Goal: Information Seeking & Learning: Learn about a topic

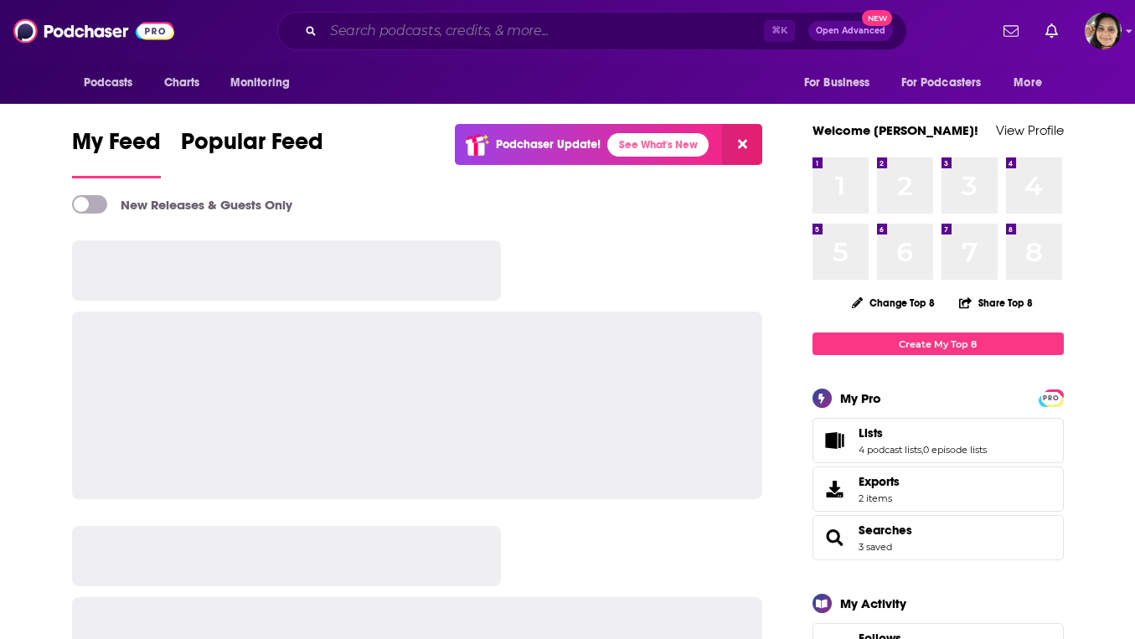
click at [392, 30] on input "Search podcasts, credits, & more..." at bounding box center [543, 31] width 441 height 27
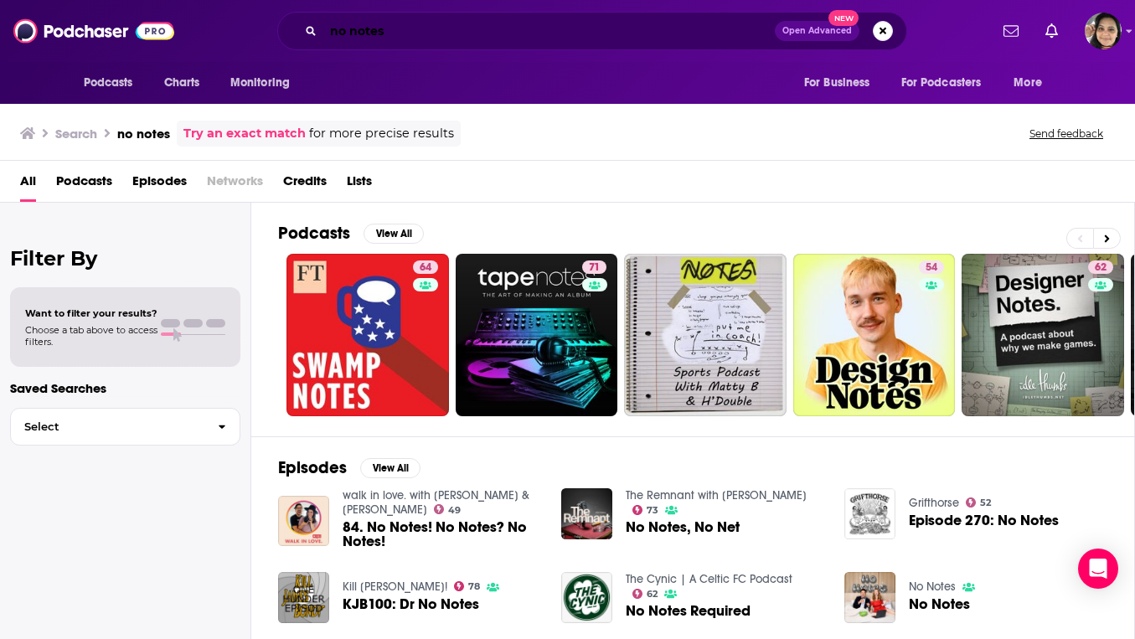
click at [457, 27] on input "no notes" at bounding box center [549, 31] width 452 height 27
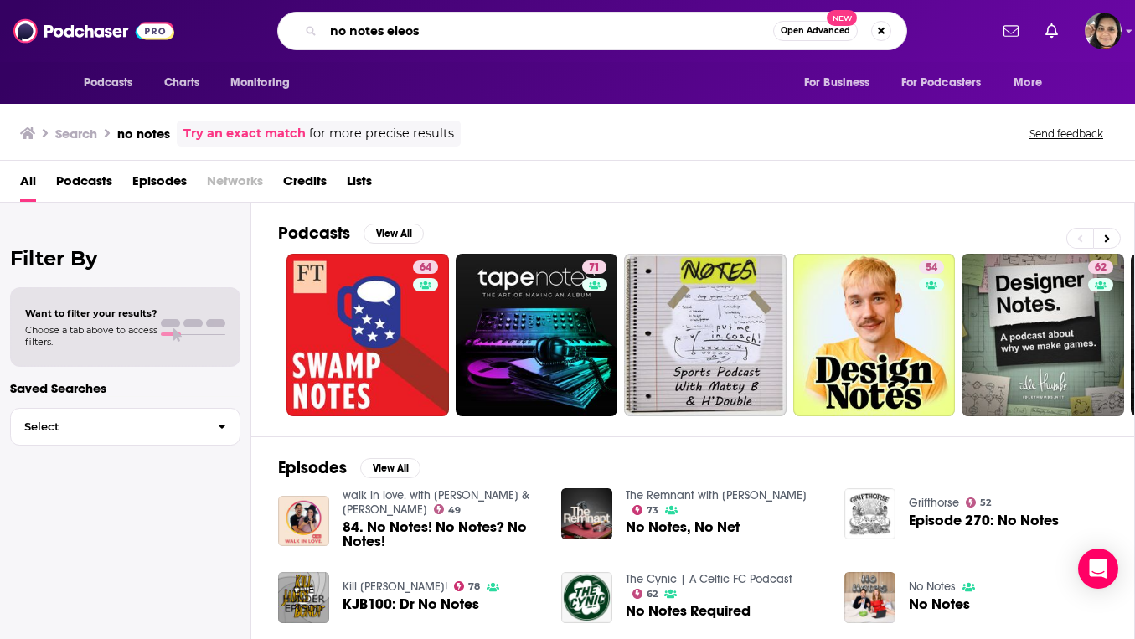
type input "no notes eleos"
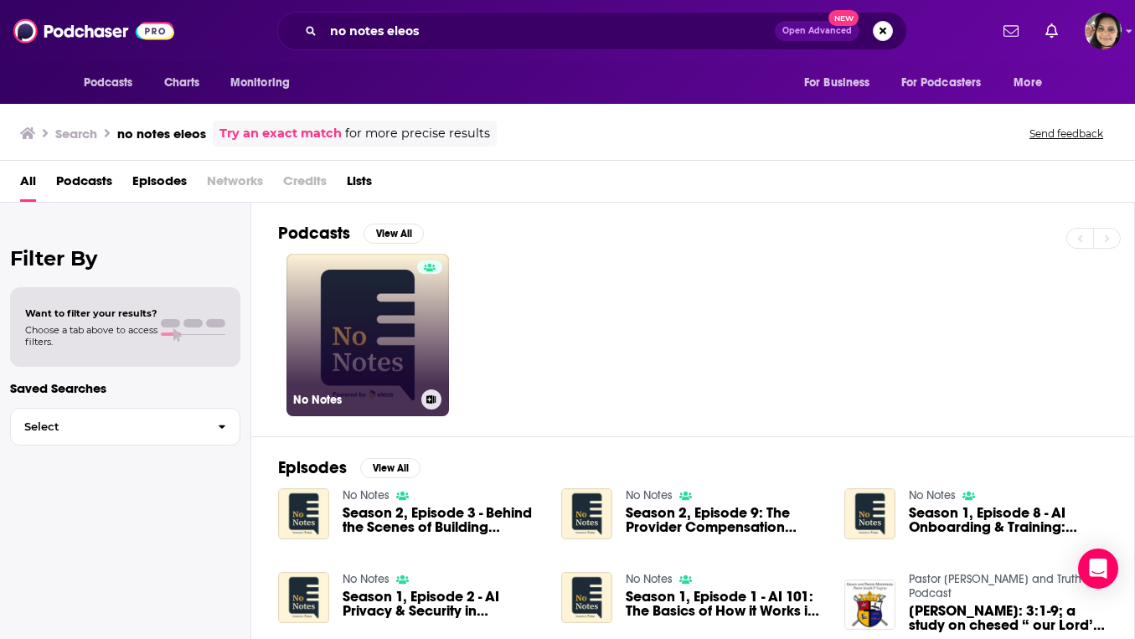
click at [396, 361] on link "No Notes" at bounding box center [368, 335] width 163 height 163
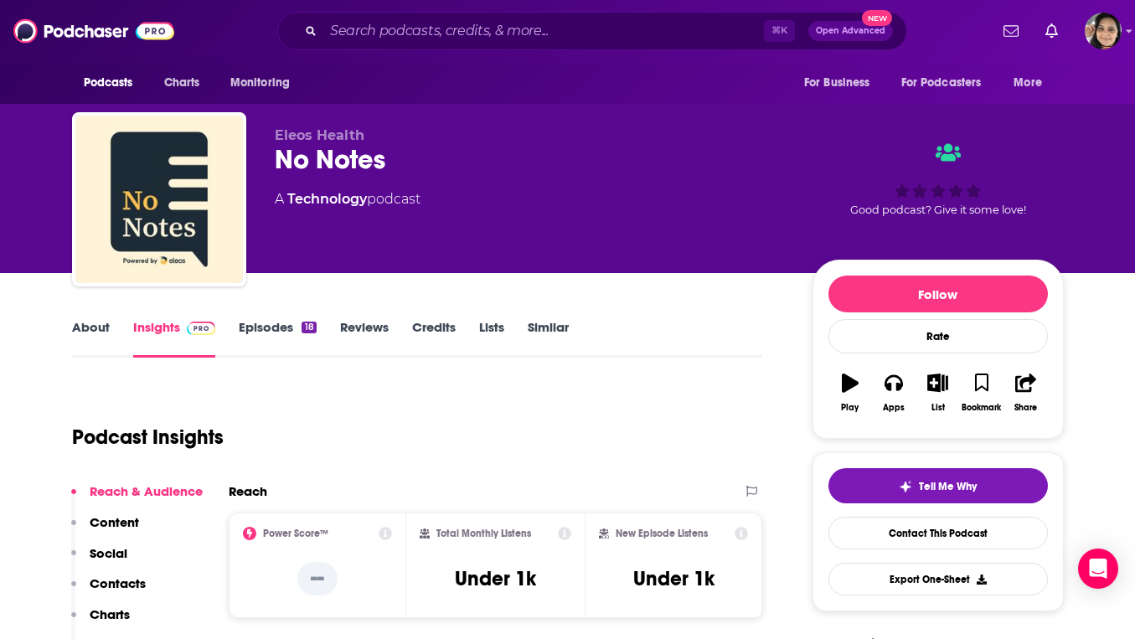
click at [90, 318] on div "About Insights Episodes 18 Reviews Credits Lists Similar" at bounding box center [417, 337] width 691 height 41
click at [94, 319] on link "About" at bounding box center [91, 338] width 38 height 39
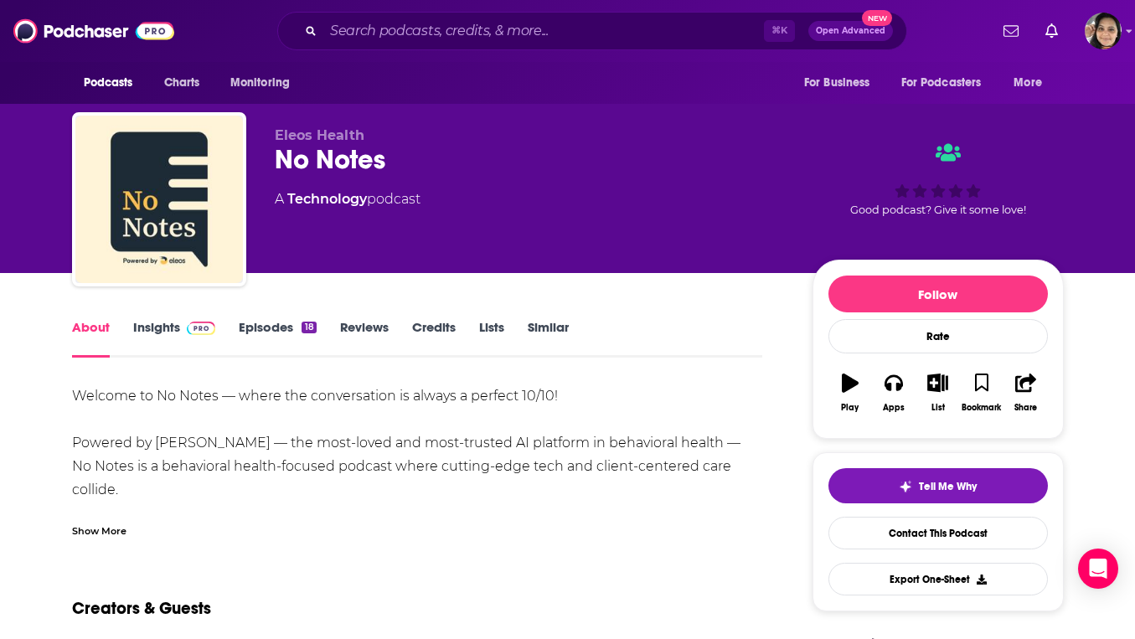
click at [105, 522] on div "Show More" at bounding box center [99, 530] width 54 height 16
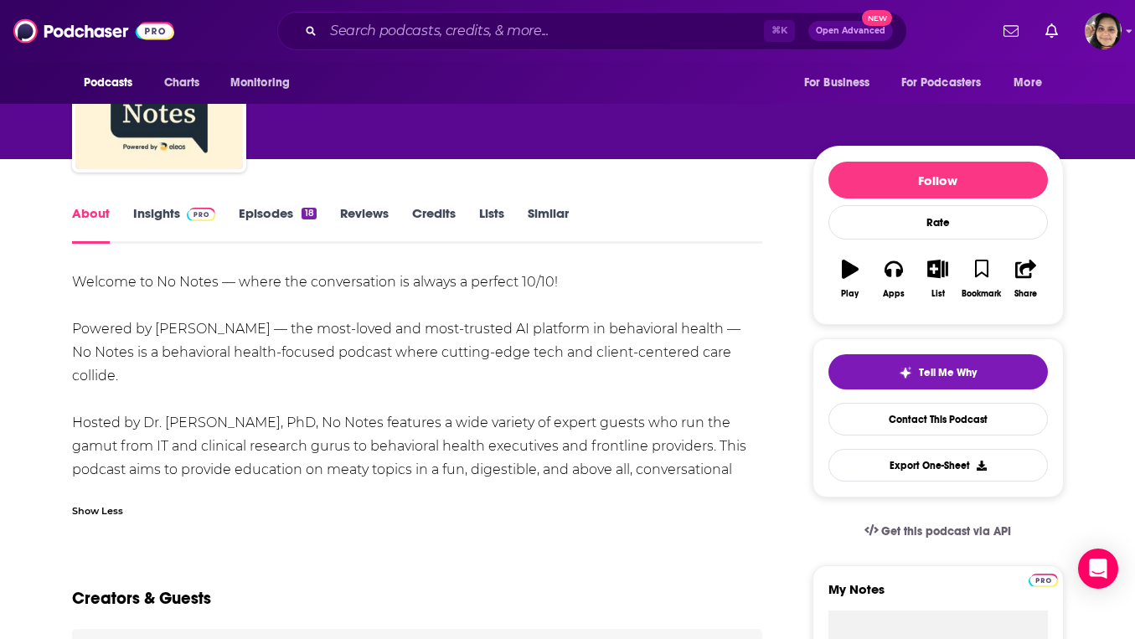
scroll to position [121, 0]
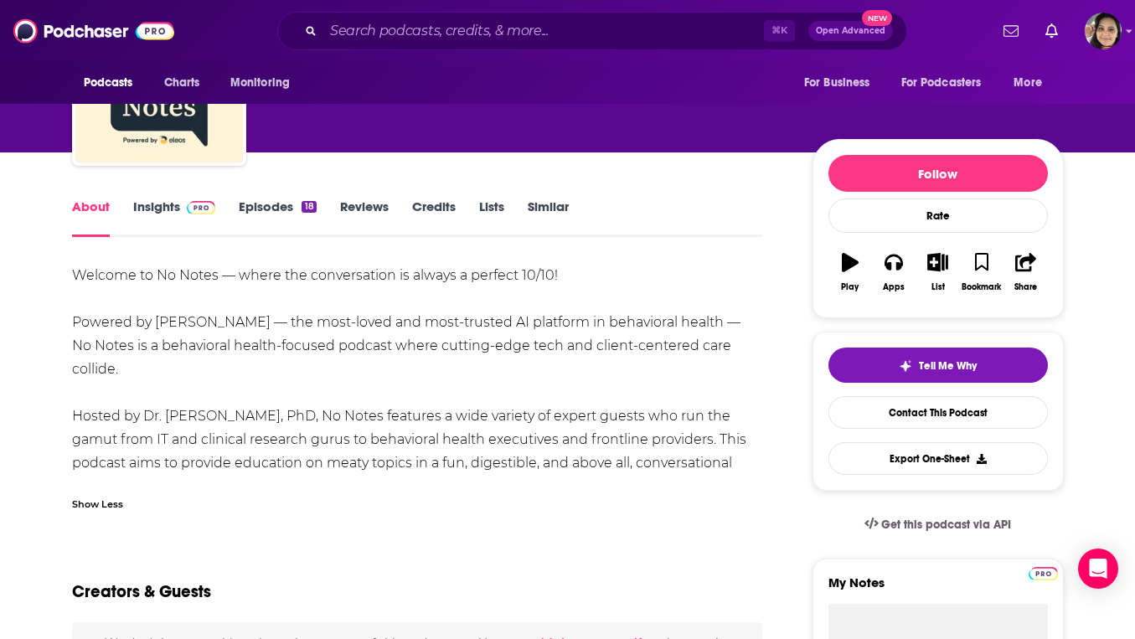
click at [277, 206] on link "Episodes 18" at bounding box center [277, 218] width 77 height 39
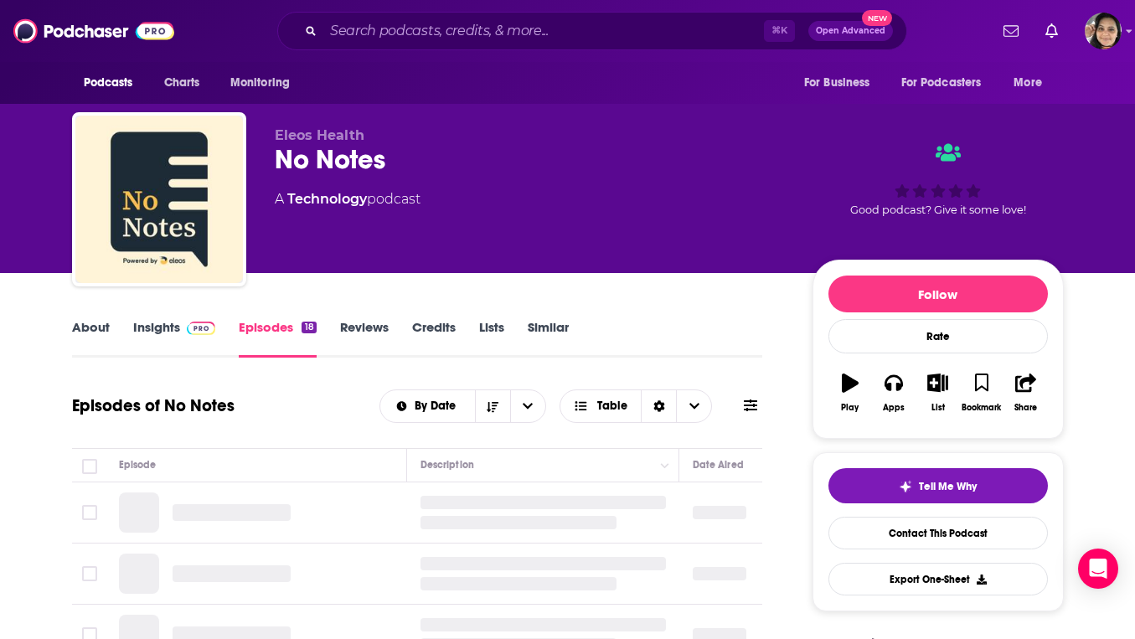
click at [163, 325] on link "Insights" at bounding box center [174, 338] width 83 height 39
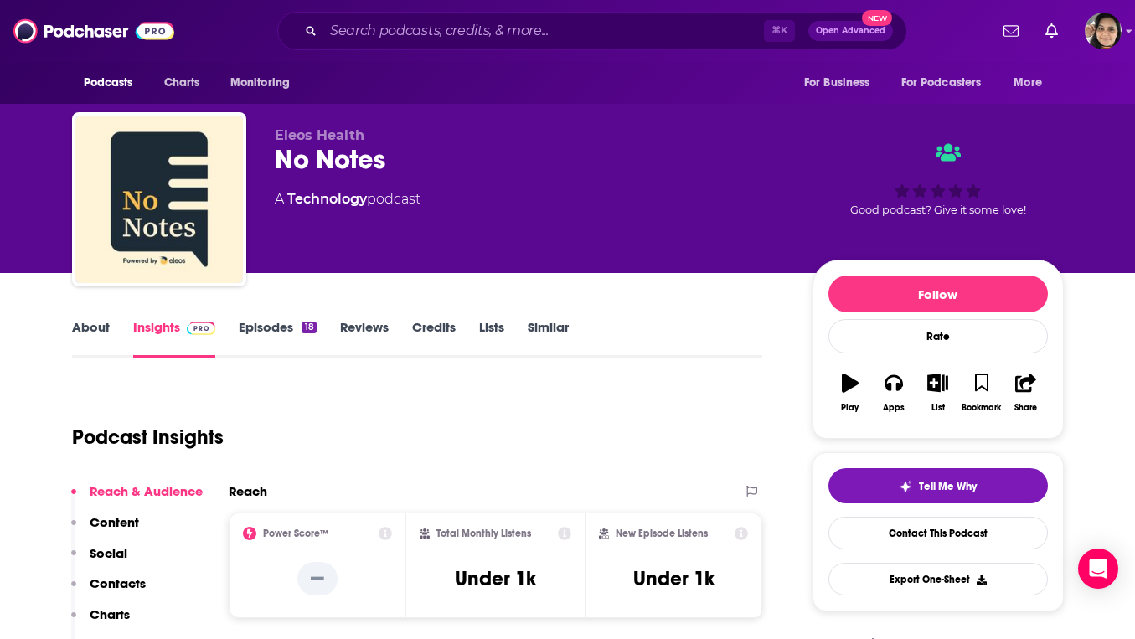
click at [287, 322] on link "Episodes 18" at bounding box center [277, 338] width 77 height 39
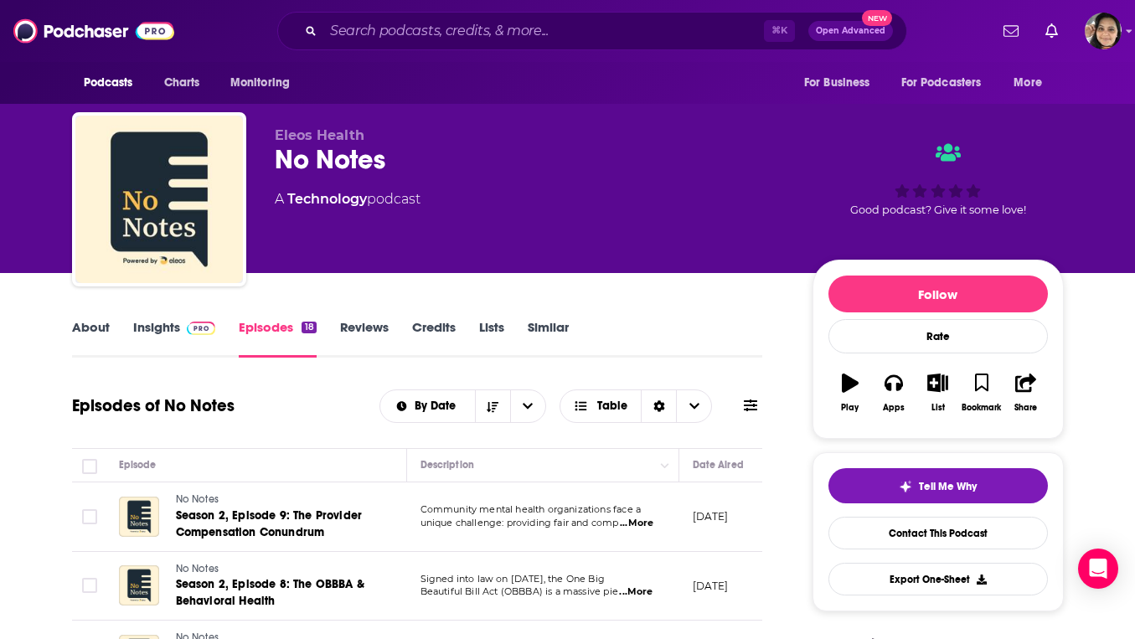
click at [90, 329] on link "About" at bounding box center [91, 338] width 38 height 39
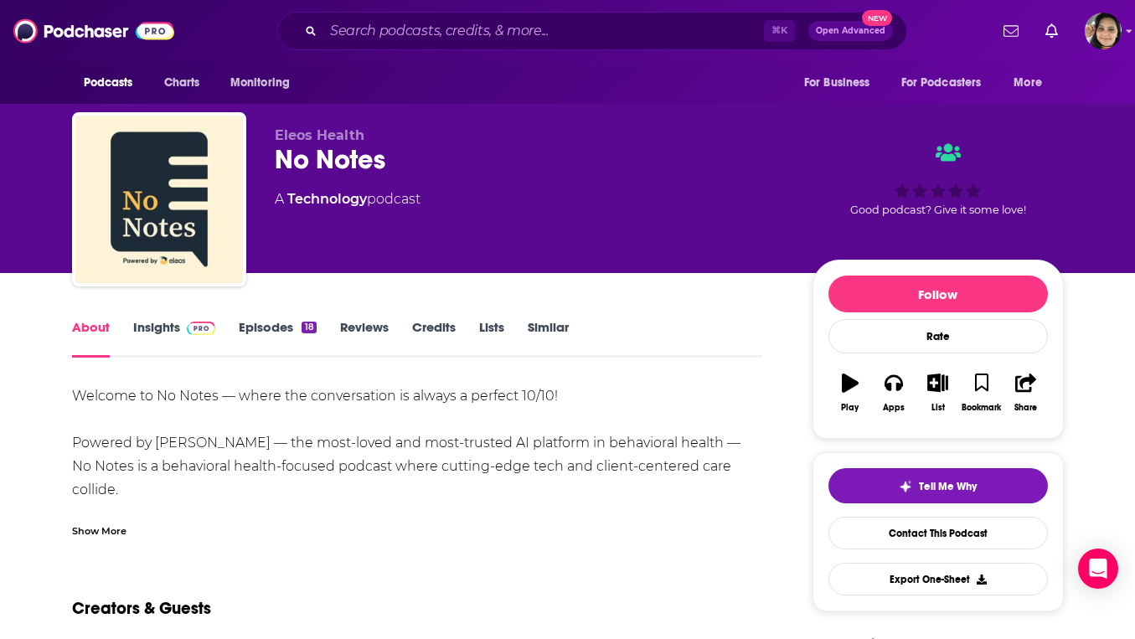
click at [111, 525] on div "Show More" at bounding box center [99, 530] width 54 height 16
